Goal: Check status: Check status

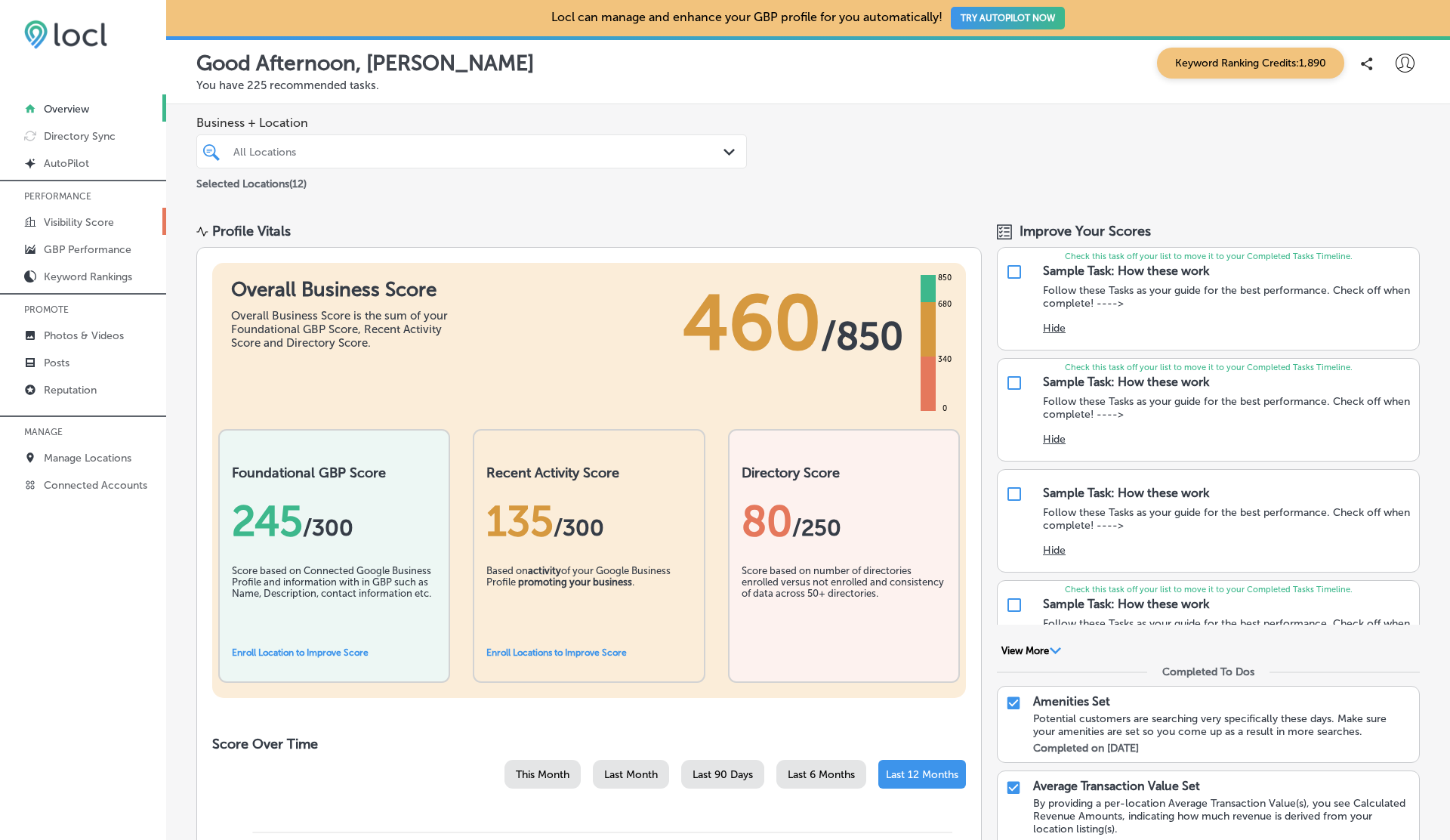
click at [76, 227] on p "Visibility Score" at bounding box center [79, 222] width 70 height 13
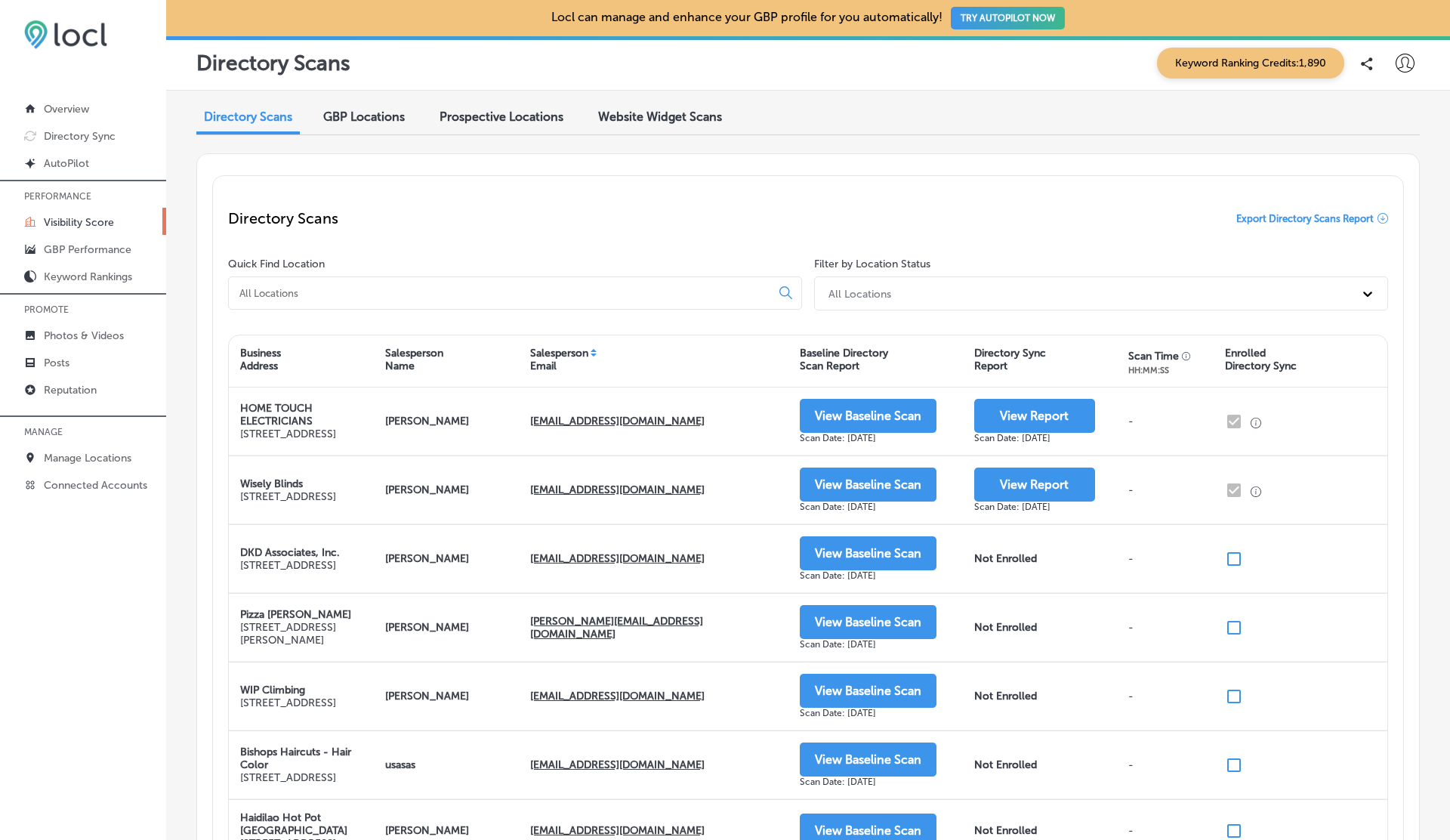
click at [379, 119] on span "GBP Locations" at bounding box center [364, 117] width 82 height 15
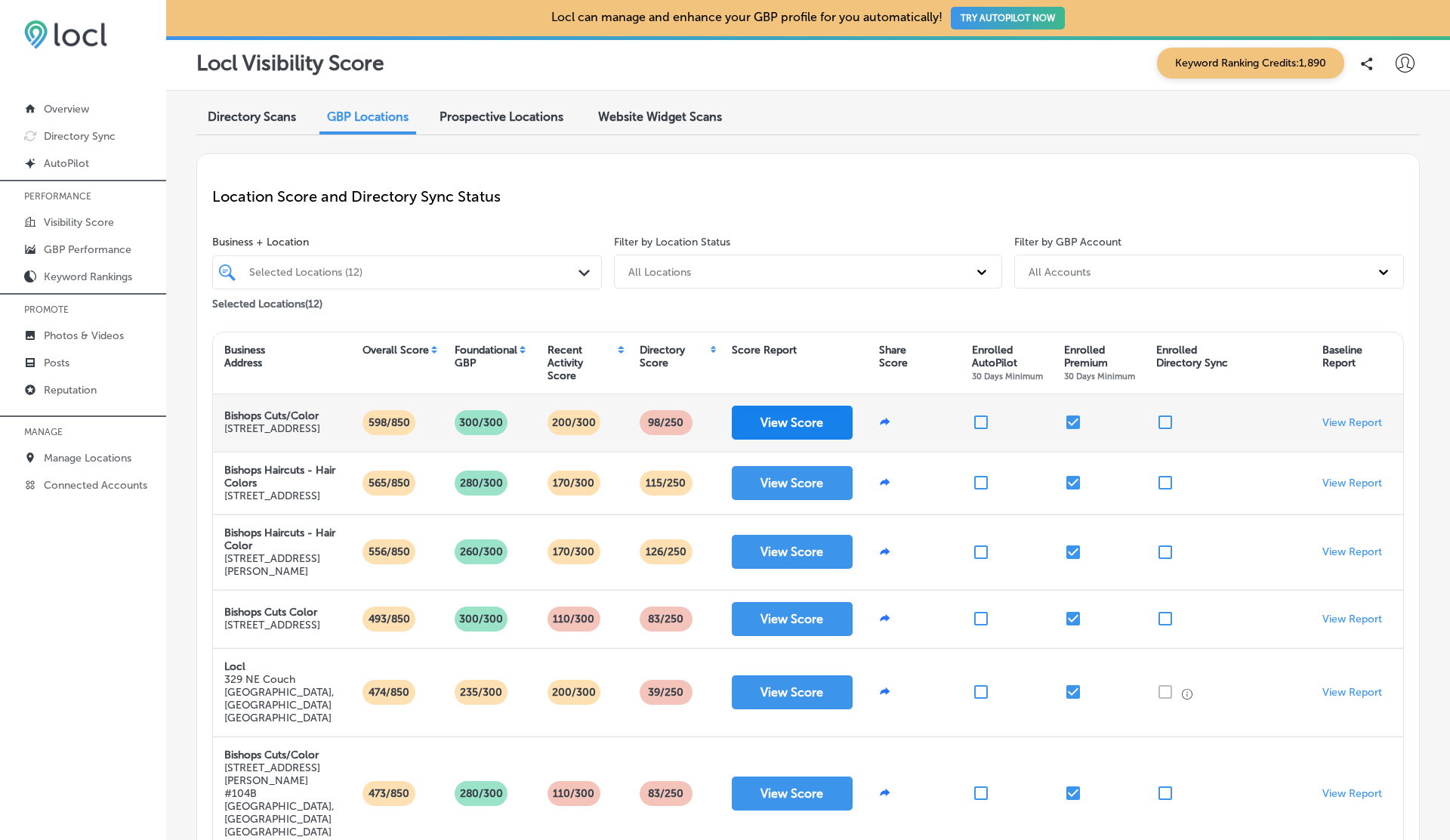
click at [832, 433] on button "View Score" at bounding box center [793, 422] width 121 height 34
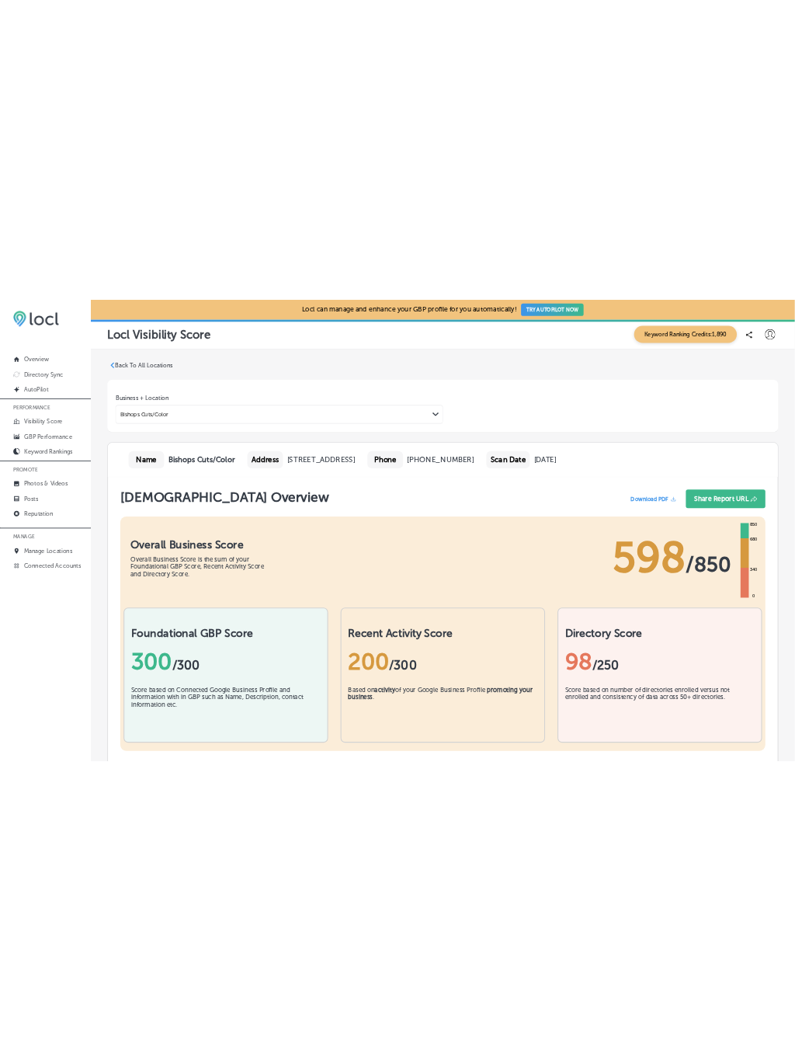
scroll to position [725, 0]
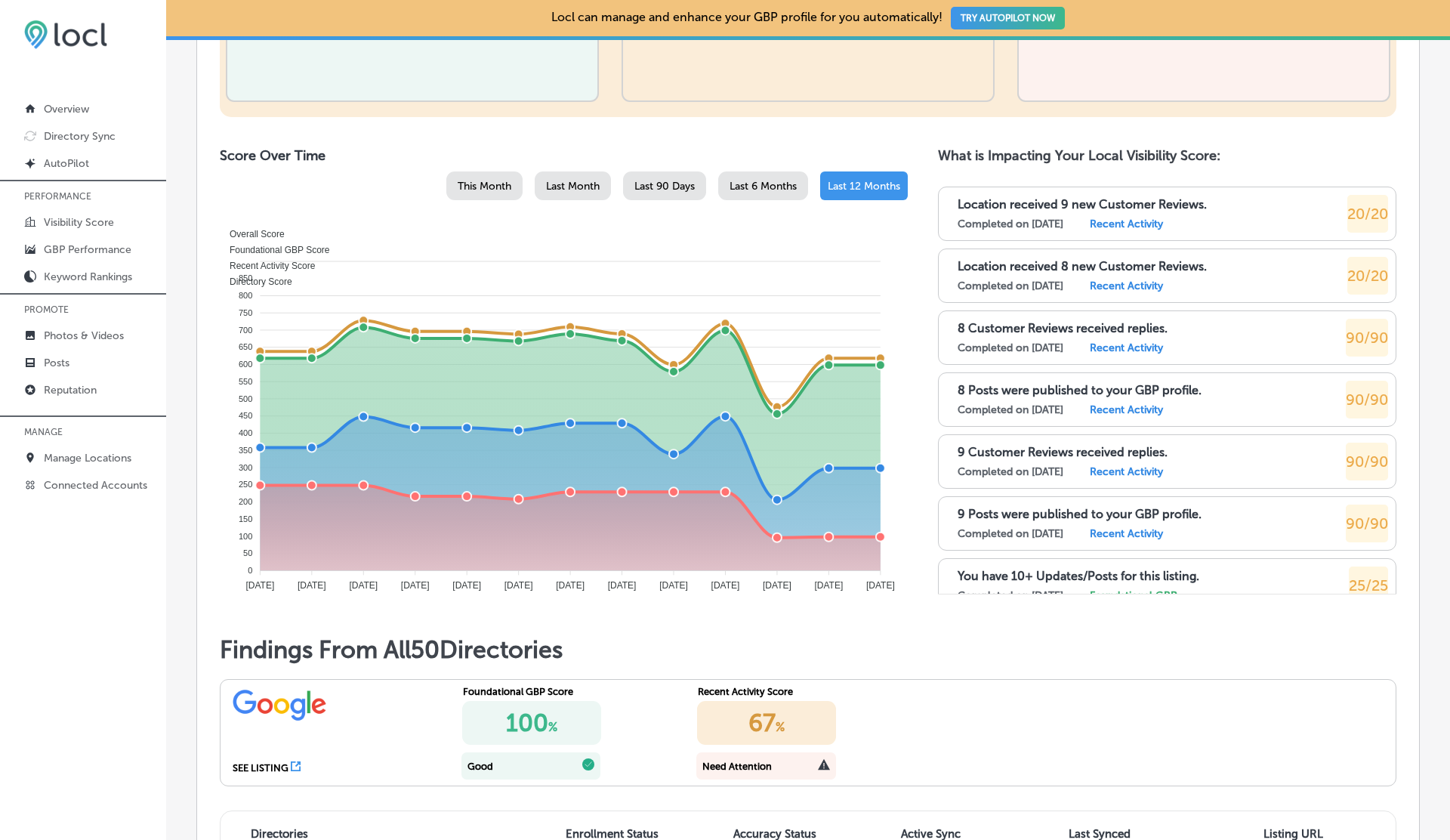
click at [742, 245] on foreignobject "Overall Score Foundational GBP Score Recent Activity Score Directory Score" at bounding box center [563, 410] width 676 height 377
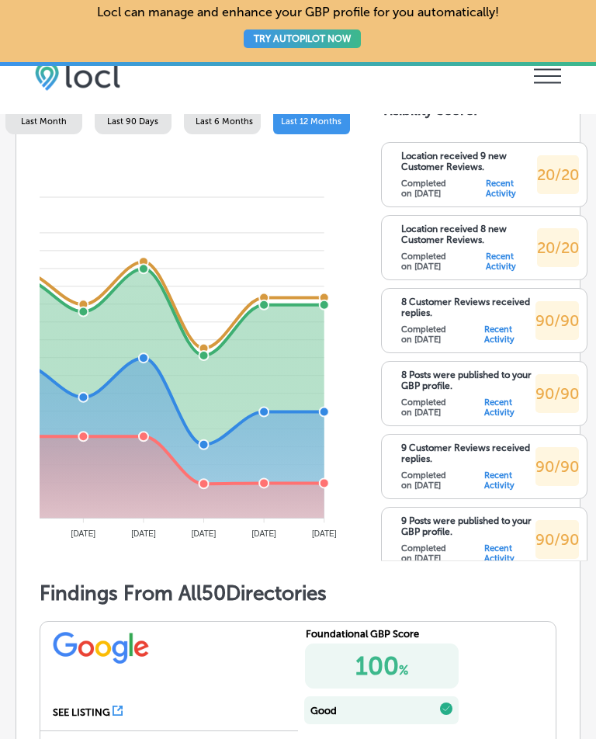
scroll to position [0, 0]
